Goal: Navigation & Orientation: Find specific page/section

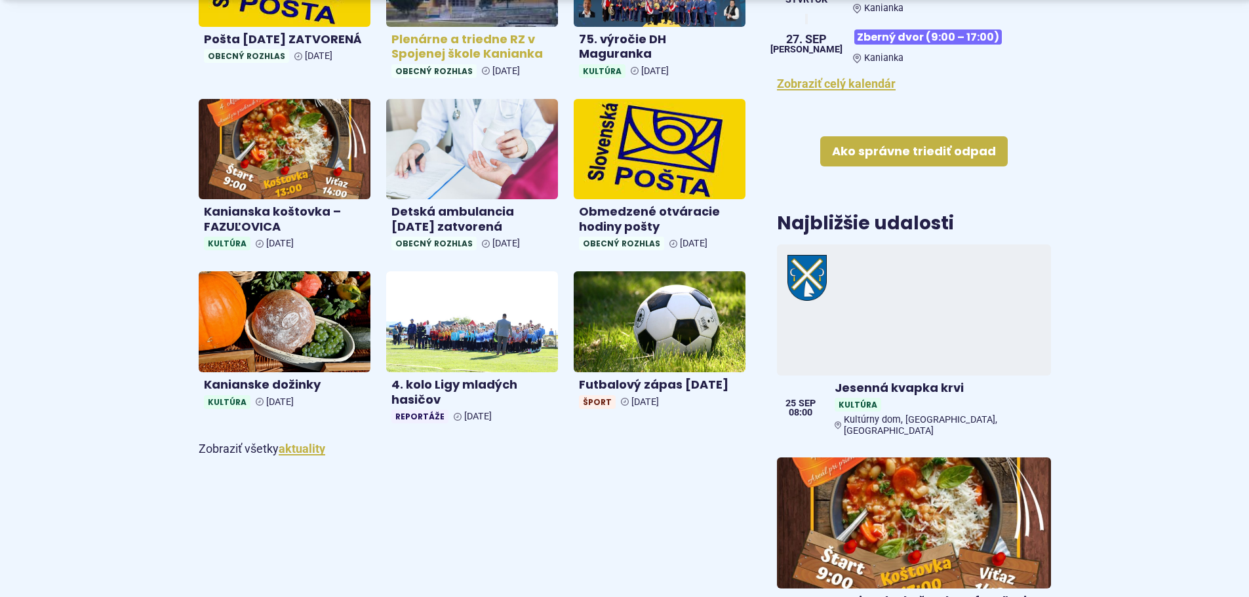
scroll to position [656, 0]
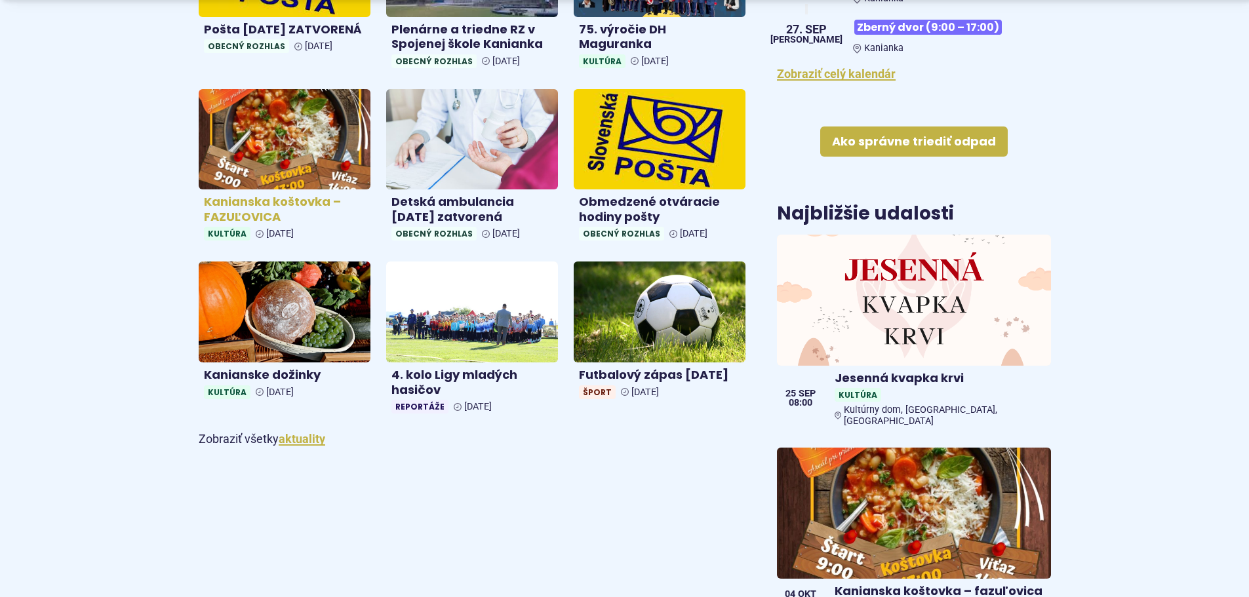
click at [223, 224] on h4 "Kanianska koštovka – FAZUĽOVICA" at bounding box center [284, 210] width 161 height 30
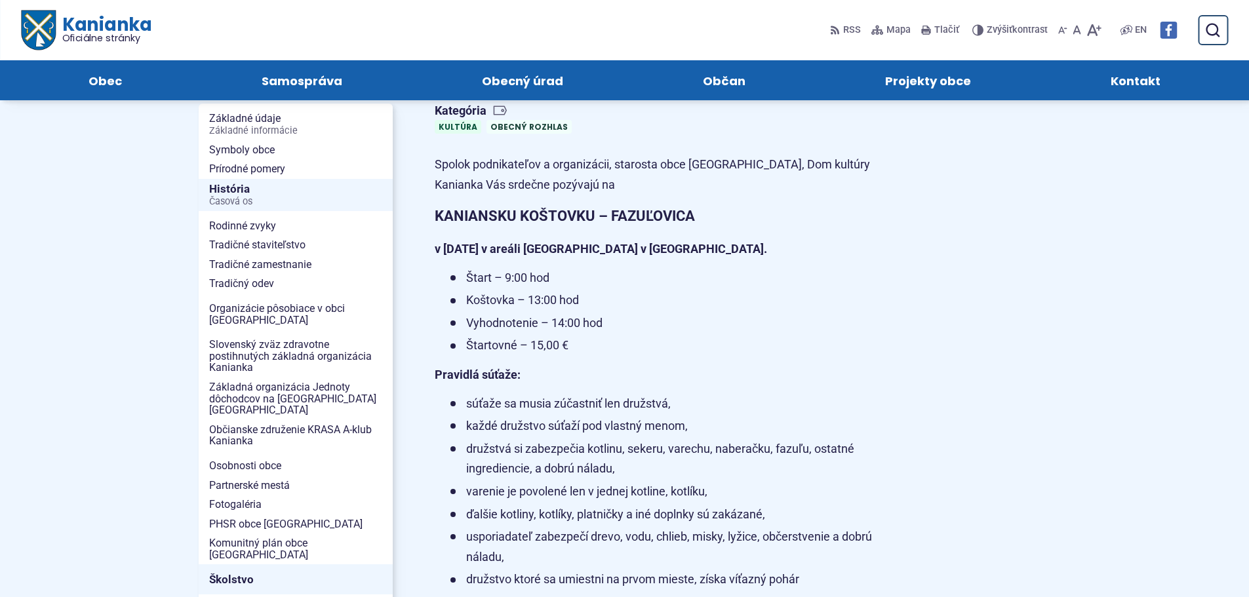
scroll to position [218, 0]
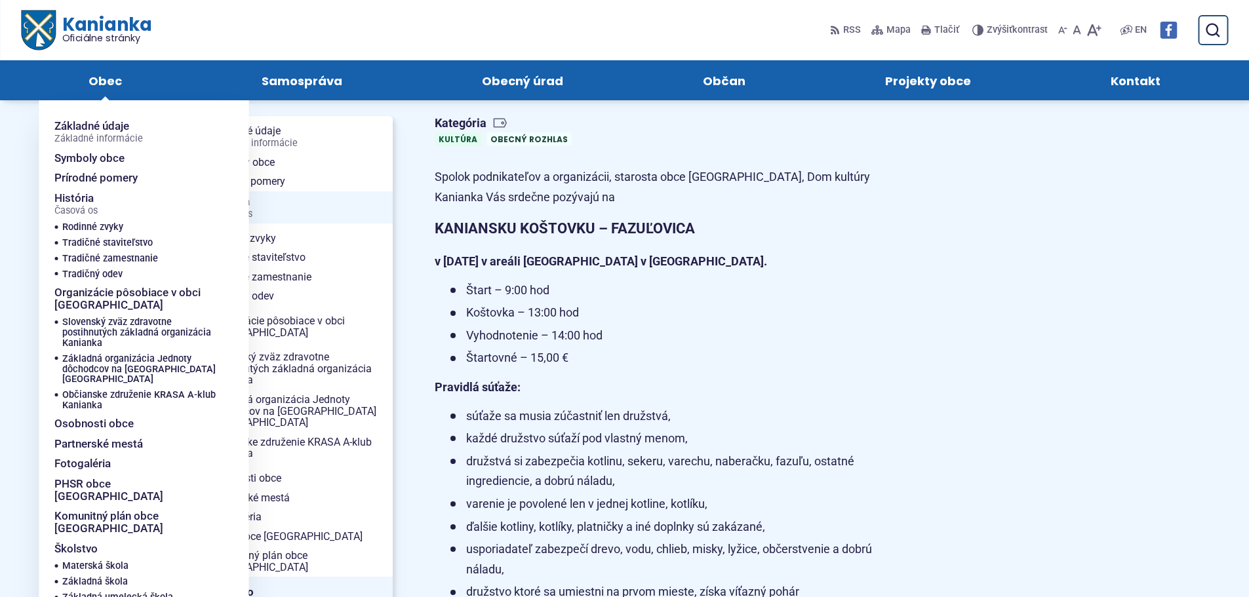
click at [113, 91] on span "Obec" at bounding box center [105, 80] width 33 height 40
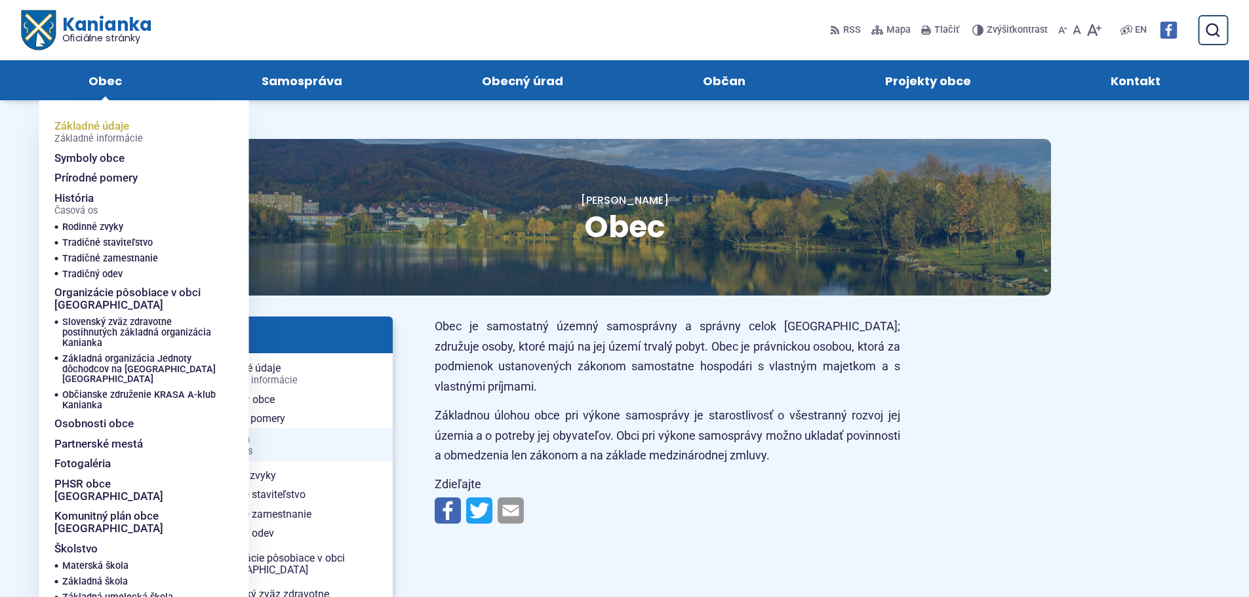
click at [100, 132] on span "Základné údaje Základné informácie" at bounding box center [98, 132] width 89 height 32
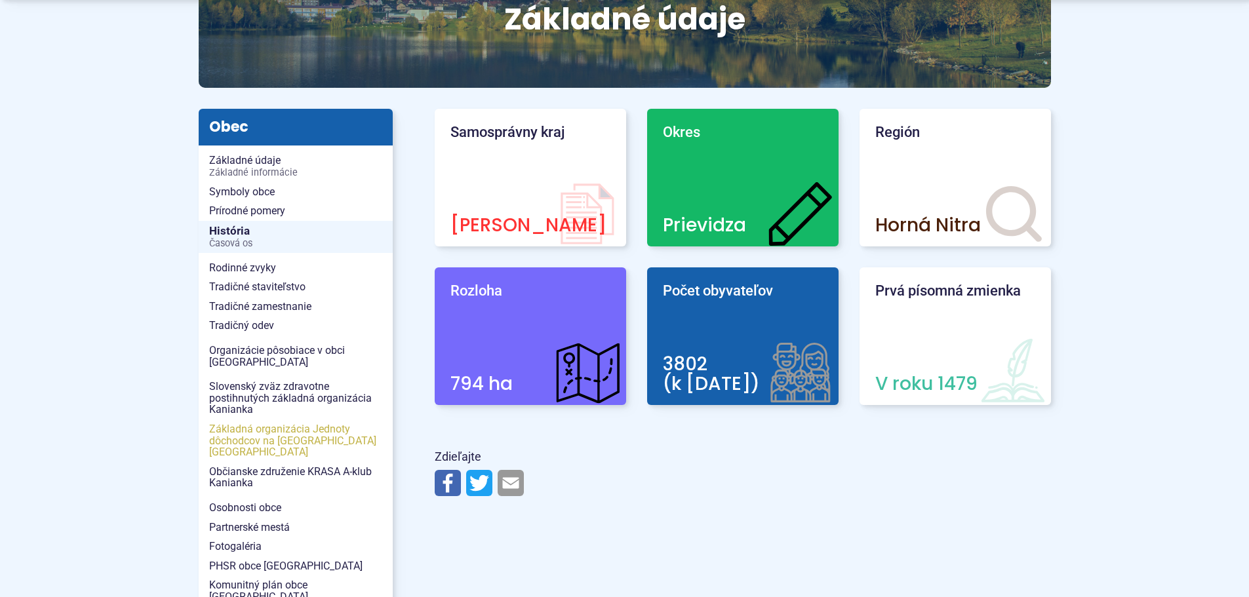
scroll to position [218, 0]
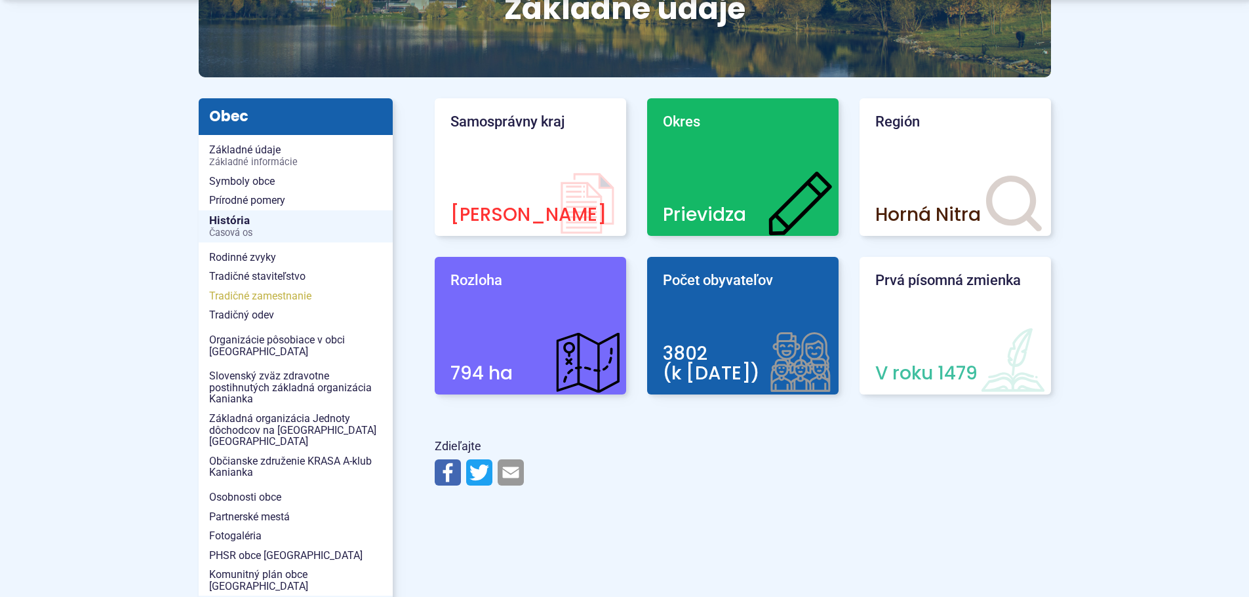
click at [288, 306] on span "Tradičné zamestnanie" at bounding box center [295, 296] width 173 height 20
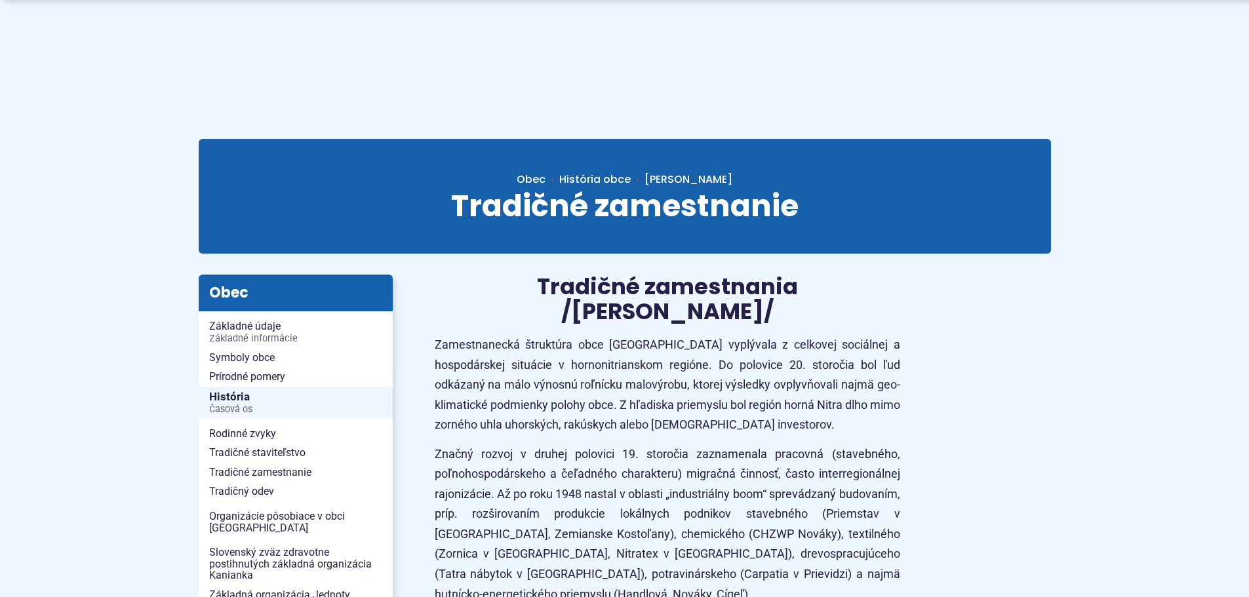
scroll to position [437, 0]
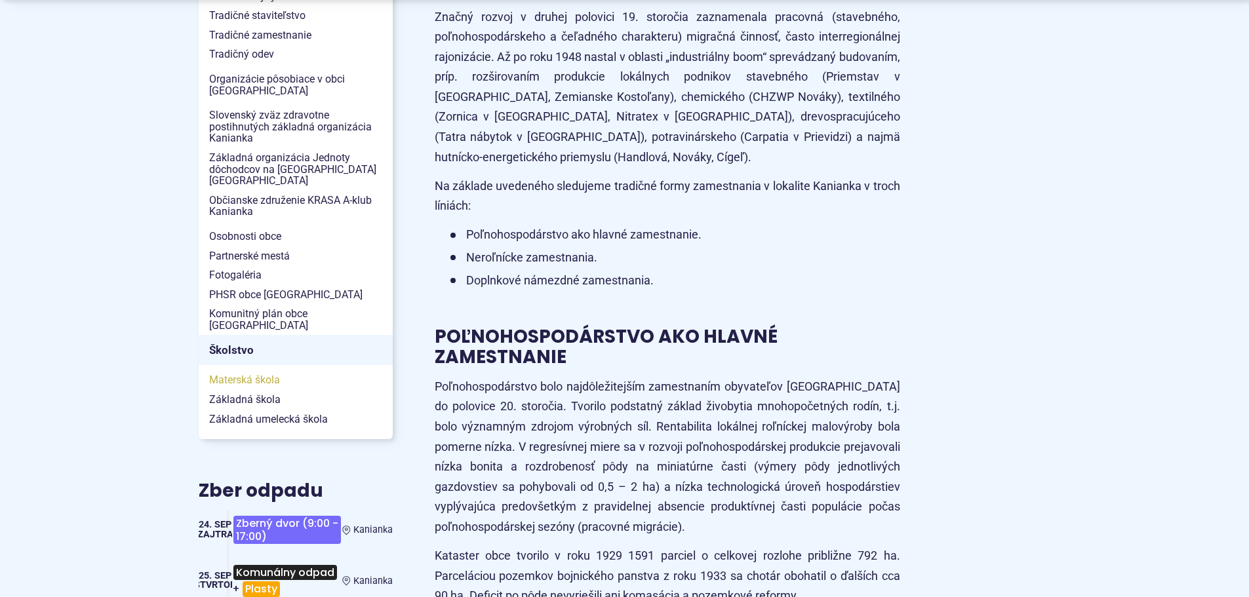
click at [222, 390] on span "Materská škola" at bounding box center [295, 380] width 173 height 20
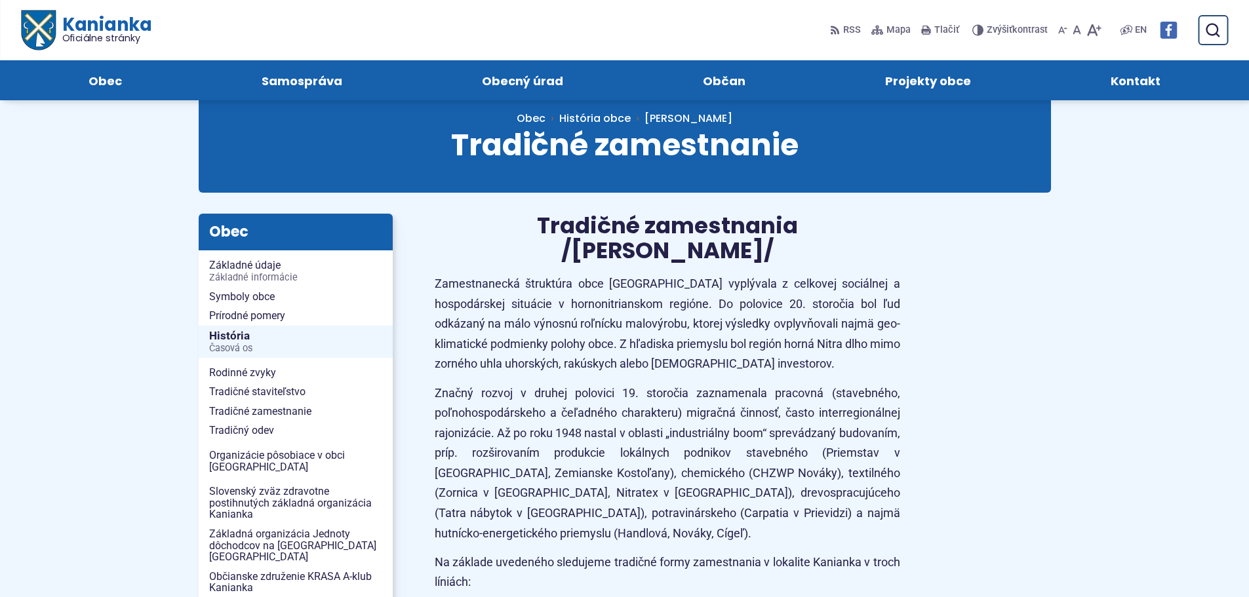
scroll to position [0, 0]
